Goal: Task Accomplishment & Management: Manage account settings

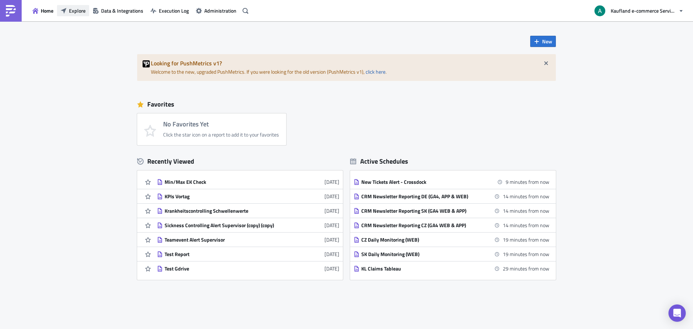
click at [84, 9] on span "Explore" at bounding box center [77, 11] width 17 height 8
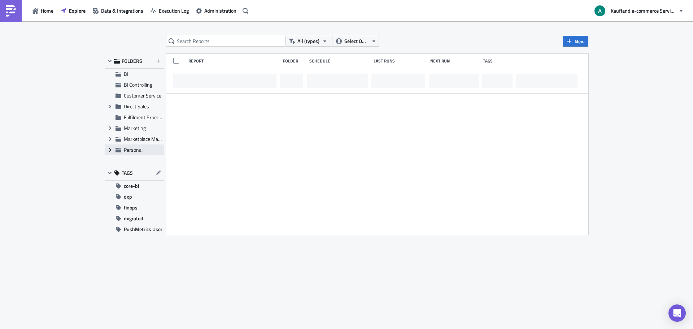
click at [110, 149] on icon at bounding box center [110, 150] width 2 height 4
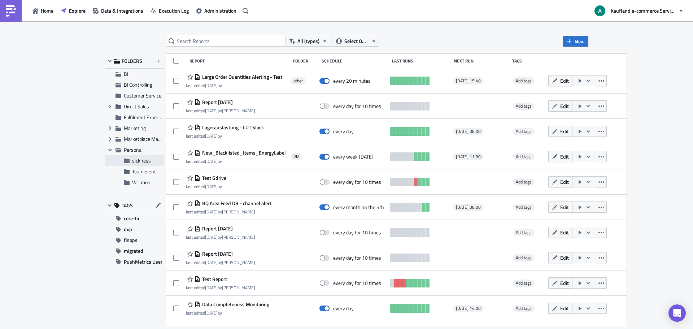
click at [148, 163] on span "sickness" at bounding box center [141, 161] width 19 height 8
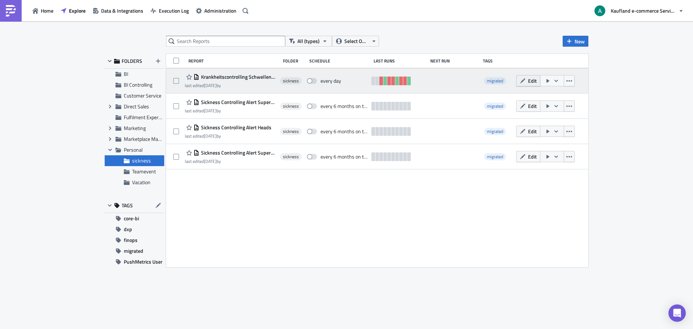
click at [524, 82] on icon "button" at bounding box center [523, 81] width 6 height 6
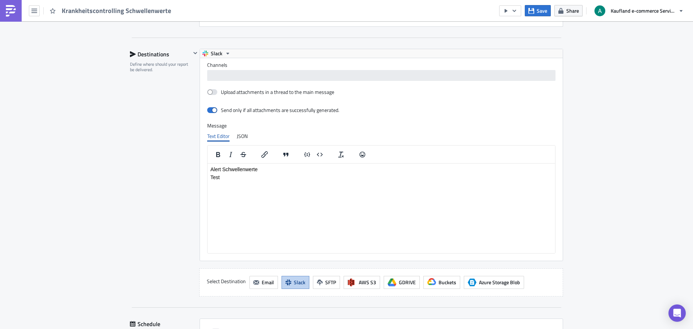
scroll to position [811, 0]
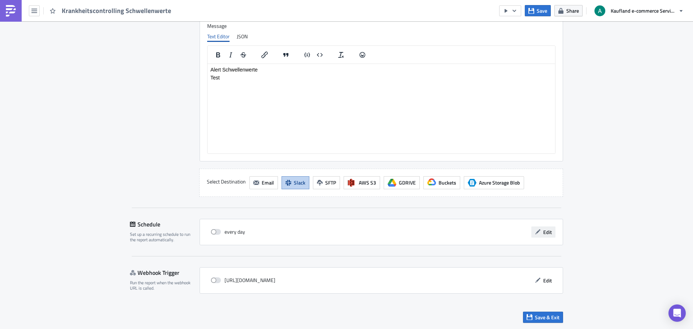
click at [535, 229] on icon "button" at bounding box center [538, 232] width 6 height 6
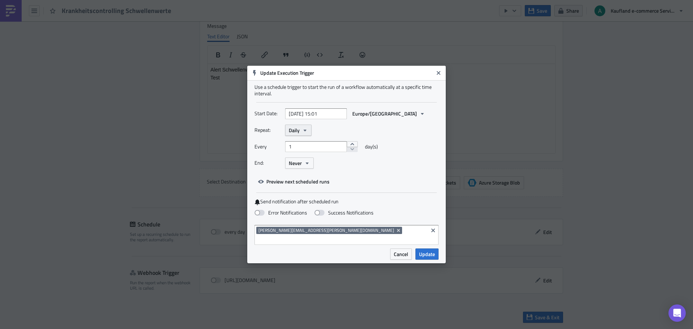
click at [304, 133] on icon "button" at bounding box center [305, 131] width 6 height 6
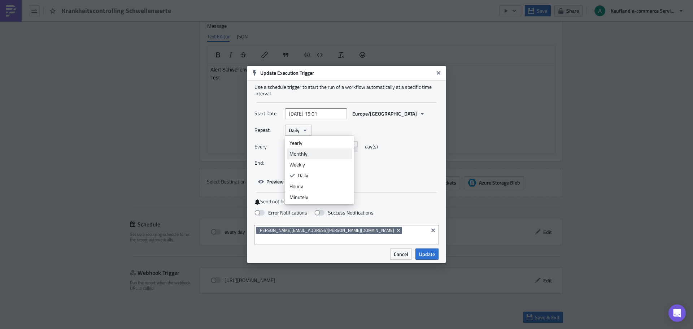
click at [303, 157] on div "Monthly" at bounding box center [320, 153] width 60 height 7
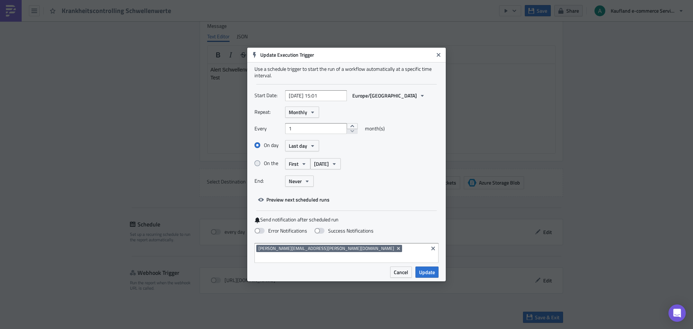
click at [261, 167] on label "On the" at bounding box center [270, 163] width 31 height 7
click at [261, 166] on input "On the" at bounding box center [258, 163] width 5 height 5
radio input "true"
click at [294, 168] on span "First" at bounding box center [294, 164] width 10 height 8
click at [311, 168] on button "[DATE]" at bounding box center [326, 163] width 30 height 11
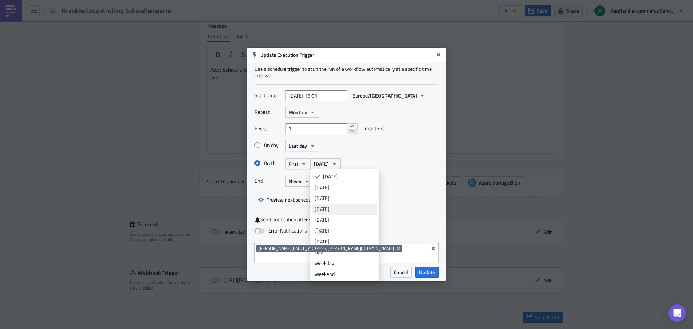
click at [324, 211] on div "[DATE]" at bounding box center [345, 209] width 60 height 7
click at [258, 234] on span at bounding box center [260, 231] width 10 height 6
click at [6, 6] on input "Error Notifications" at bounding box center [3, 3] width 5 height 5
checkbox input "true"
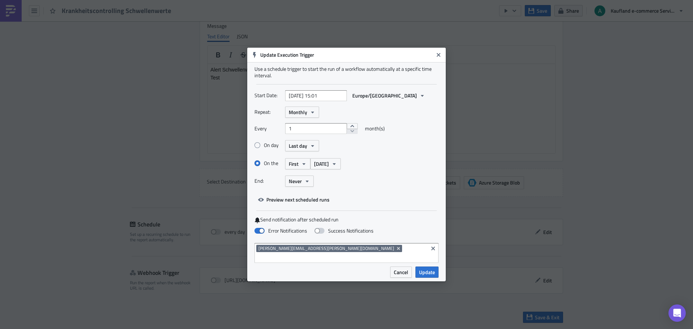
click at [316, 234] on span at bounding box center [320, 231] width 10 height 6
click at [6, 6] on input "Success Notifications" at bounding box center [3, 3] width 5 height 5
checkbox input "true"
click at [428, 271] on span "Update" at bounding box center [427, 272] width 16 height 8
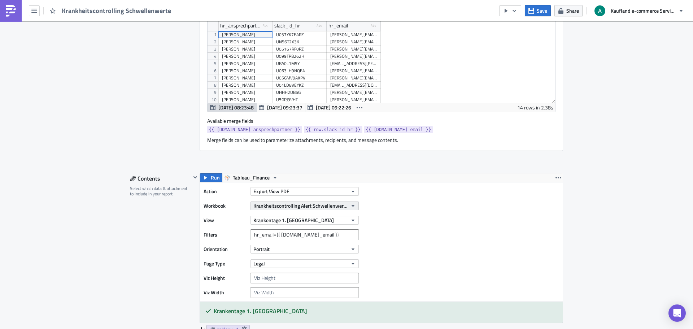
scroll to position [305, 0]
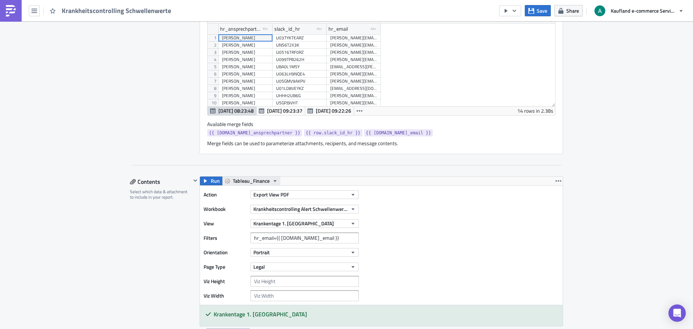
click at [272, 179] on icon "button" at bounding box center [275, 181] width 6 height 6
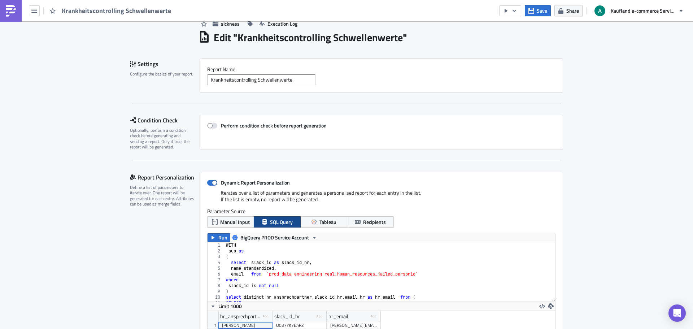
scroll to position [16, 0]
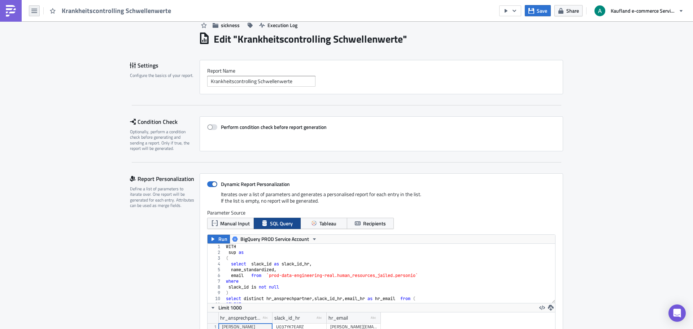
click at [32, 12] on icon "button" at bounding box center [34, 11] width 6 height 6
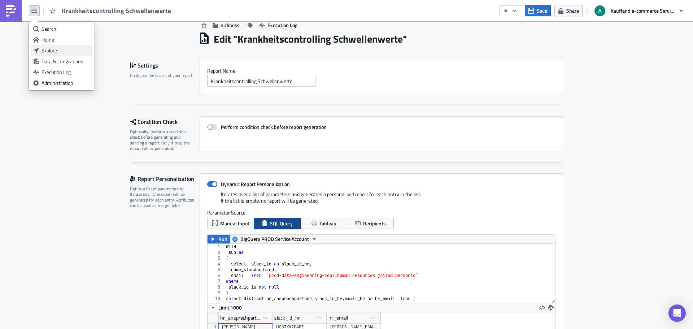
click at [58, 50] on div "Explore" at bounding box center [66, 50] width 48 height 7
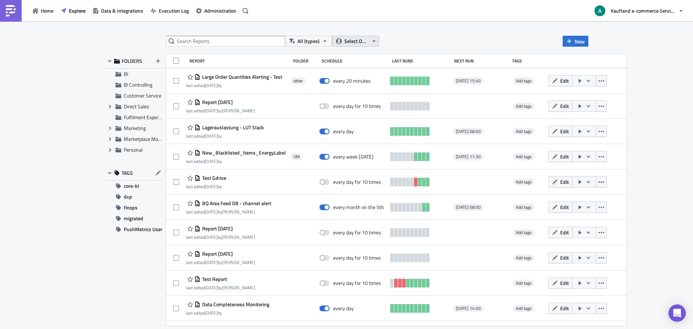
click at [346, 38] on button "Select Owner" at bounding box center [355, 41] width 47 height 11
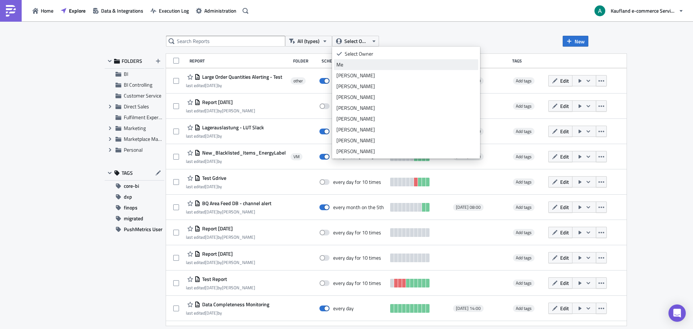
click at [348, 64] on div "Me" at bounding box center [406, 64] width 139 height 7
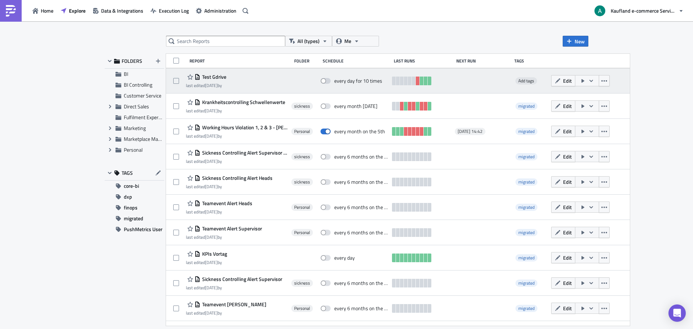
click at [244, 80] on div "Test Gdrive last edited 3 weeks ago by" at bounding box center [237, 81] width 102 height 14
click at [217, 76] on span "Test Gdrive" at bounding box center [213, 77] width 26 height 7
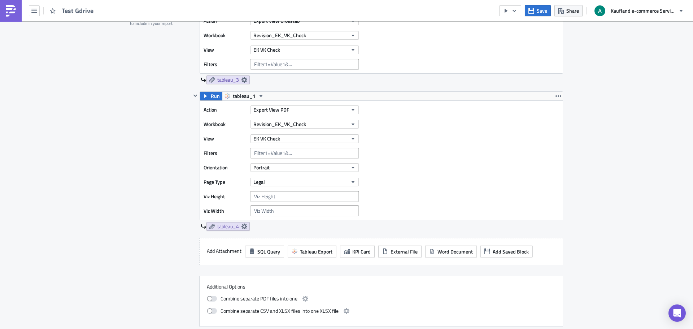
scroll to position [434, 0]
